Goal: Navigation & Orientation: Find specific page/section

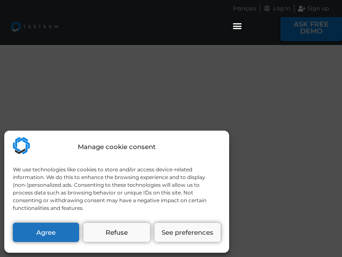
select select "US"
